Goal: Share content: Share content

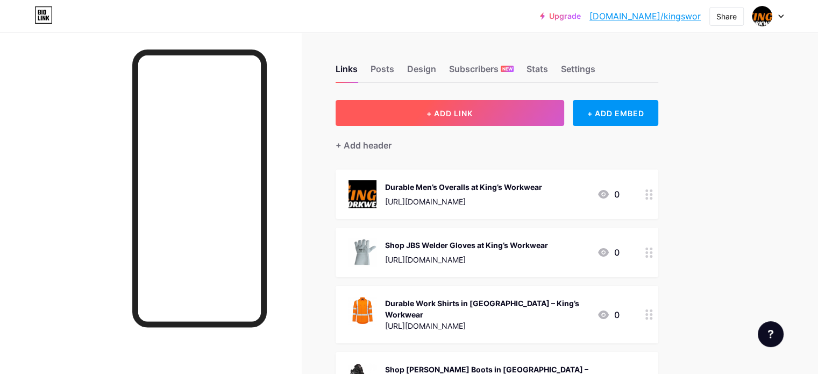
click at [433, 107] on button "+ ADD LINK" at bounding box center [449, 113] width 228 height 26
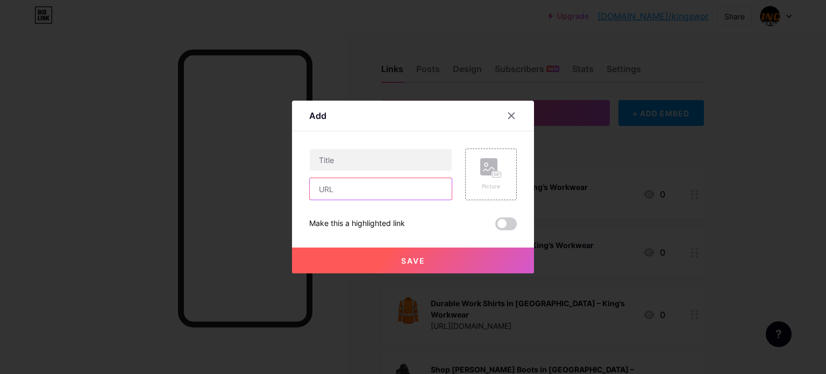
click at [382, 186] on input "text" at bounding box center [381, 189] width 142 height 22
paste input "[URL][DOMAIN_NAME]"
type input "[URL][DOMAIN_NAME]"
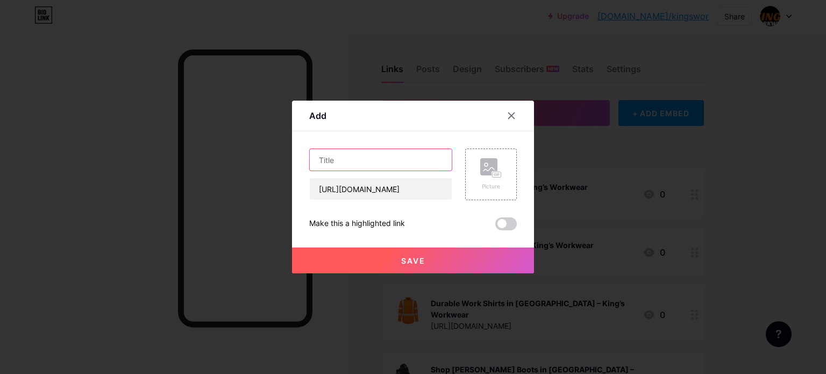
click at [348, 154] on input "text" at bounding box center [381, 160] width 142 height 22
paste input "Kings Workwear: Work clothes built for performance and pride"
type input "Kings Workwear: Work clothes built for performance and pride"
click at [359, 258] on button "Save" at bounding box center [413, 260] width 242 height 26
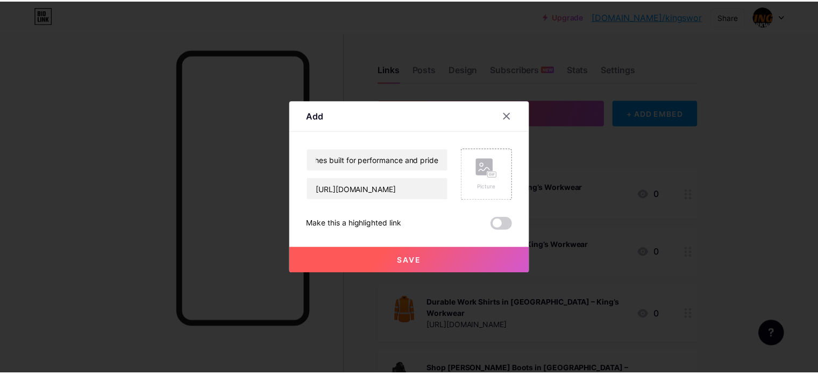
scroll to position [0, 0]
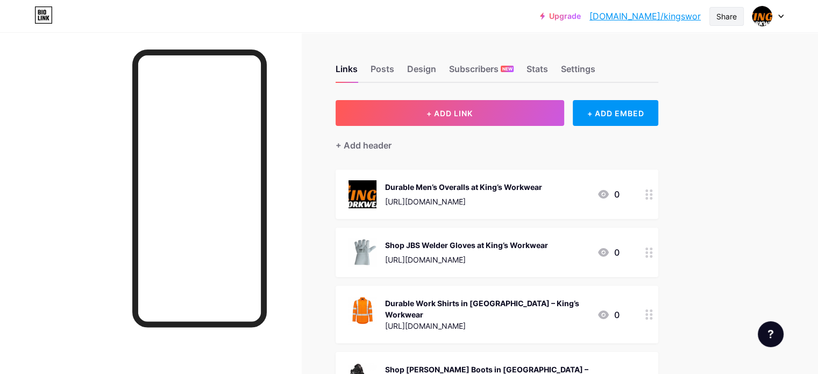
click at [727, 19] on div "Share" at bounding box center [726, 16] width 20 height 11
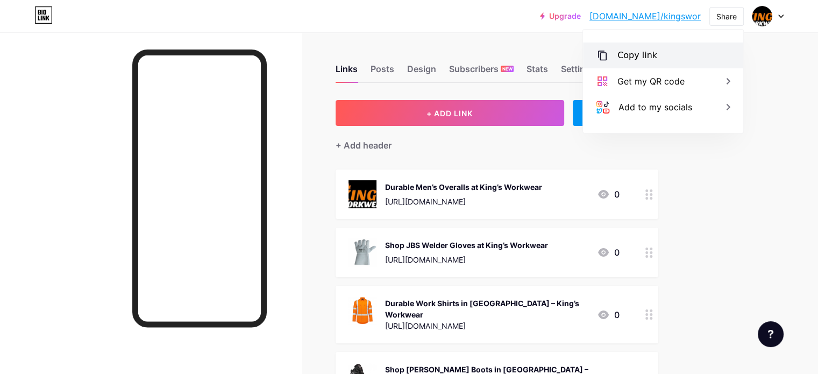
click at [651, 58] on div "Copy link" at bounding box center [637, 55] width 40 height 13
